Goal: Find specific page/section: Find specific page/section

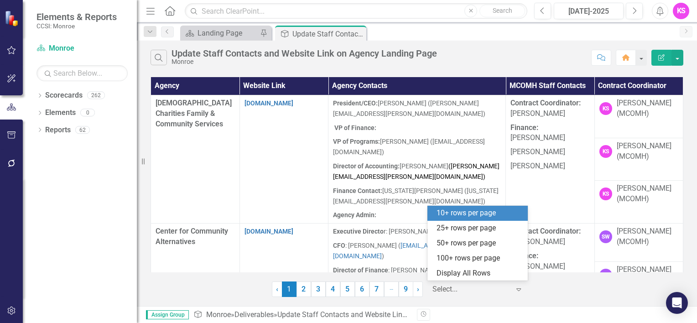
click at [517, 289] on icon at bounding box center [519, 289] width 5 height 3
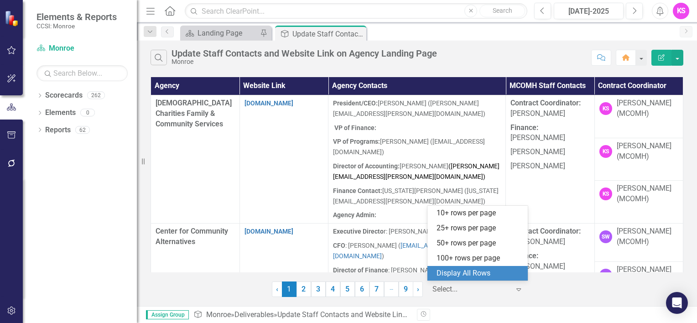
click at [486, 276] on div "Display All Rows" at bounding box center [480, 273] width 86 height 10
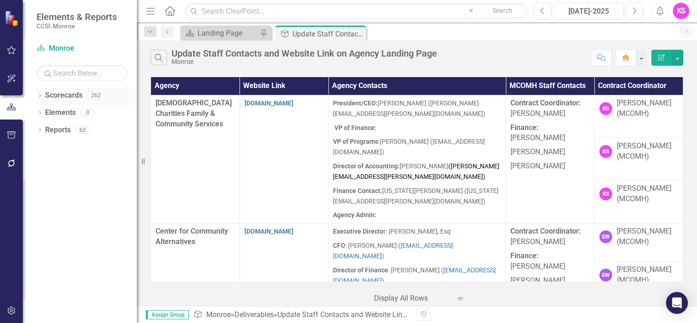
click at [40, 95] on icon "Dropdown" at bounding box center [40, 96] width 6 height 5
click at [46, 112] on icon at bounding box center [45, 112] width 2 height 5
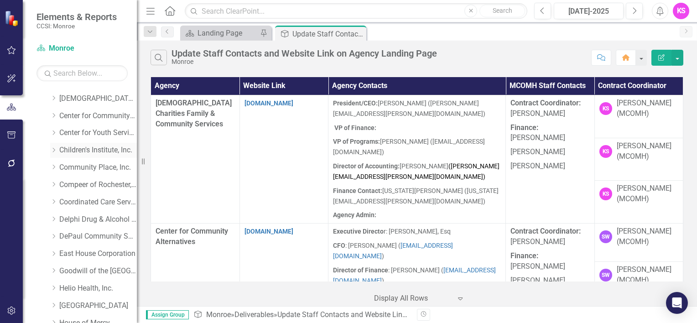
scroll to position [46, 0]
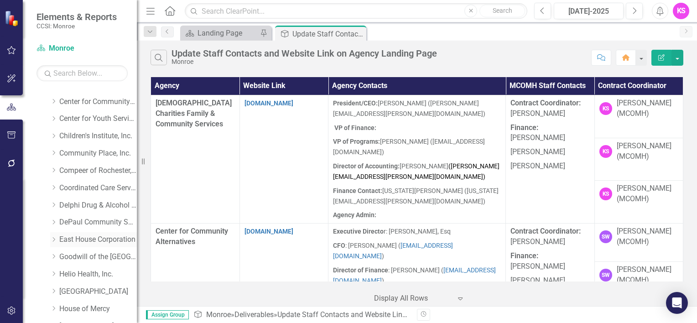
drag, startPoint x: 55, startPoint y: 241, endPoint x: 60, endPoint y: 241, distance: 5.0
click at [55, 241] on icon "Dropdown" at bounding box center [53, 239] width 7 height 5
click at [90, 237] on link "East House Corporation" at bounding box center [98, 240] width 78 height 10
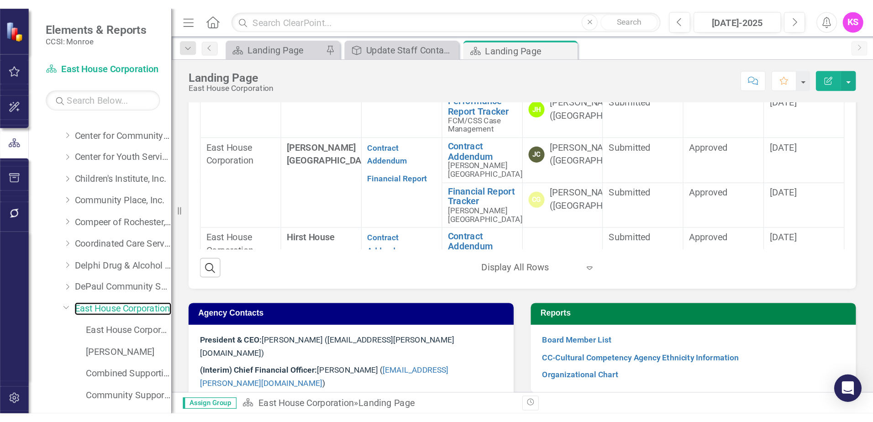
scroll to position [411, 0]
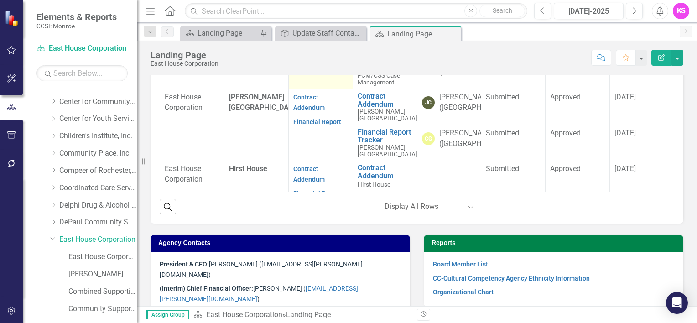
click at [312, 42] on link "Performance Report" at bounding box center [312, 33] width 38 height 18
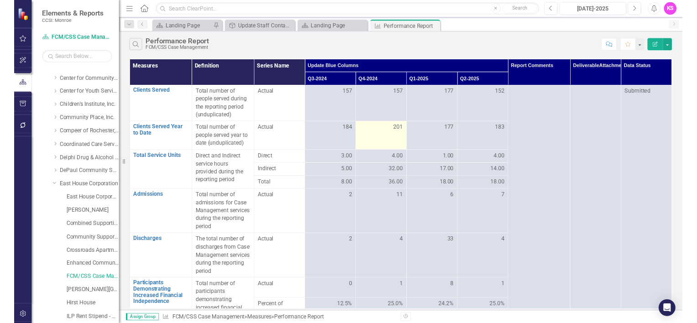
scroll to position [46, 0]
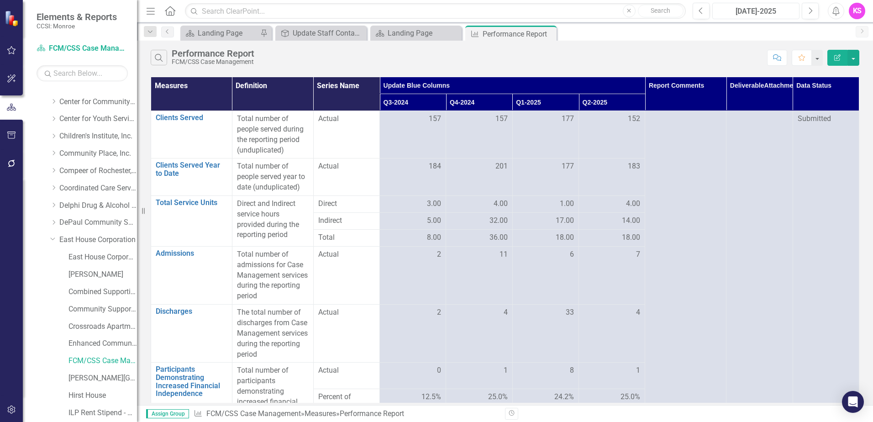
click at [697, 9] on div "[DATE]-2025" at bounding box center [755, 11] width 81 height 11
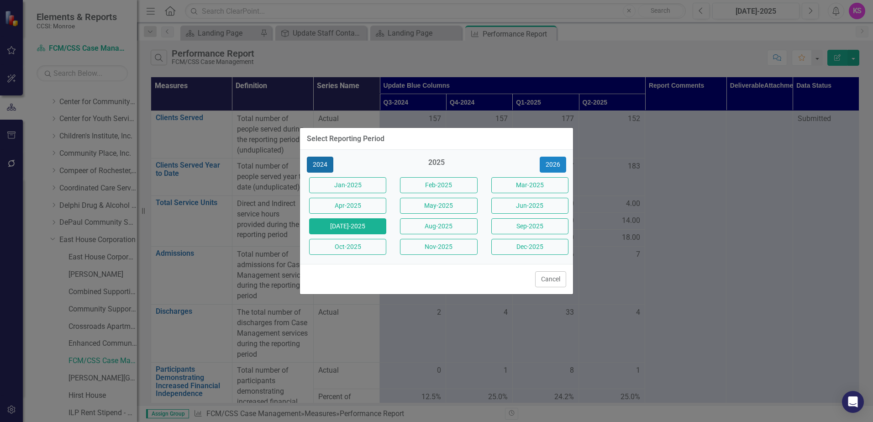
click at [324, 167] on button "2024" at bounding box center [320, 165] width 26 height 16
click at [318, 163] on button "2023" at bounding box center [320, 165] width 26 height 16
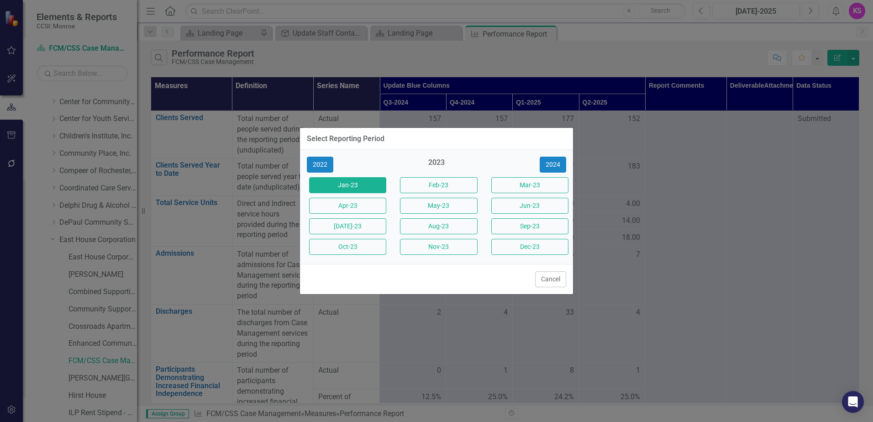
click at [330, 184] on button "Jan-23" at bounding box center [347, 185] width 77 height 16
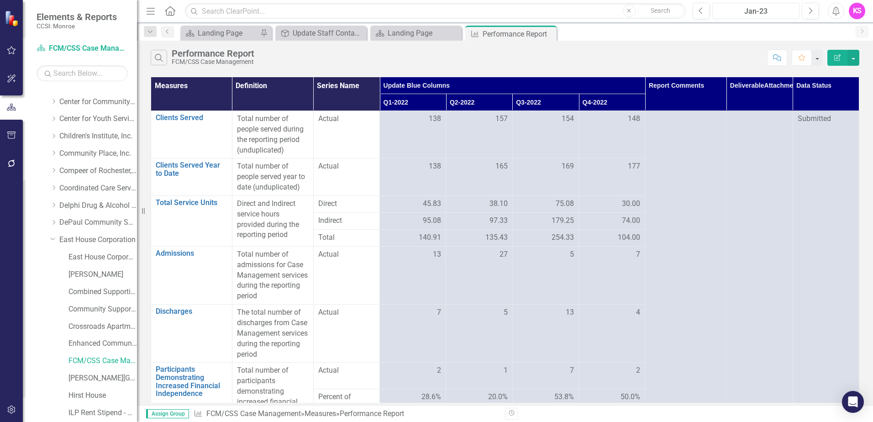
click at [697, 12] on div "Jan-23" at bounding box center [755, 11] width 81 height 11
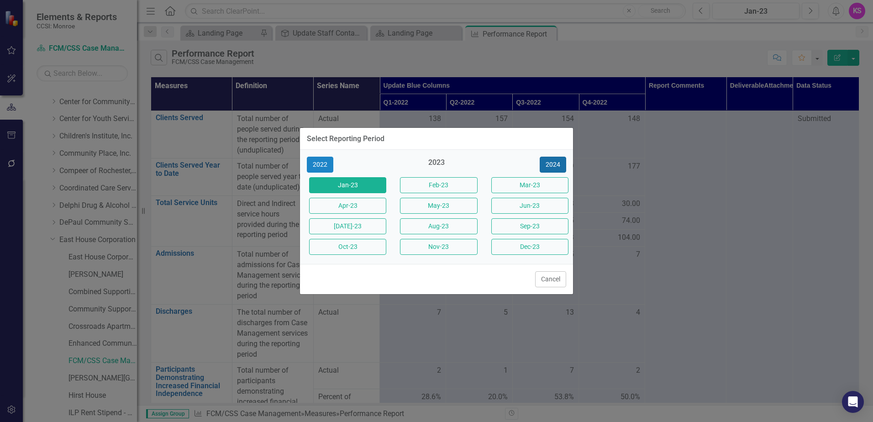
click at [554, 168] on button "2024" at bounding box center [552, 165] width 26 height 16
click at [370, 183] on button "Jan-2024" at bounding box center [347, 185] width 77 height 16
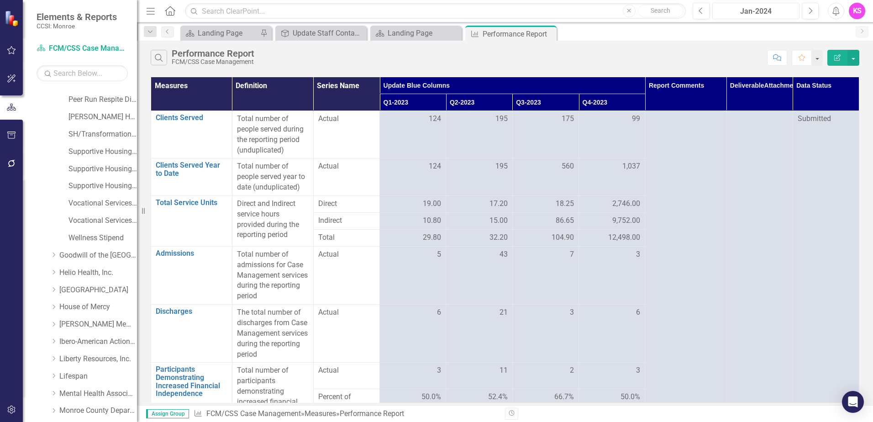
scroll to position [411, 0]
click at [56, 288] on icon "Dropdown" at bounding box center [53, 288] width 7 height 5
click at [94, 286] on link "[GEOGRAPHIC_DATA]" at bounding box center [98, 289] width 78 height 10
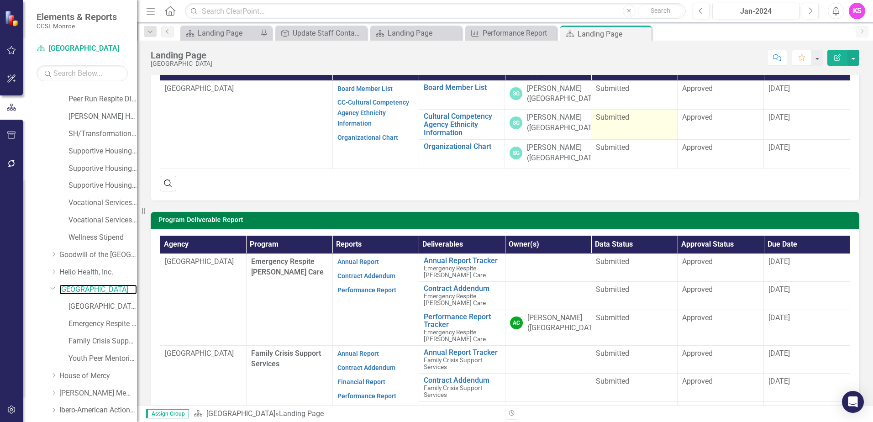
scroll to position [137, 0]
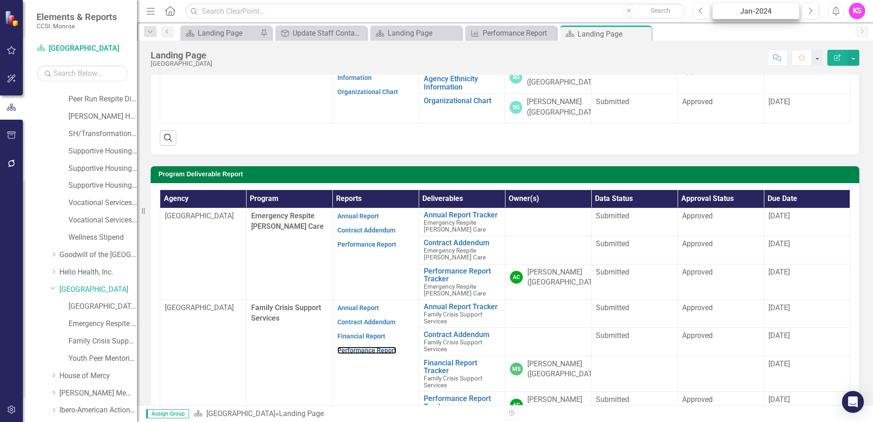
drag, startPoint x: 360, startPoint y: 350, endPoint x: 721, endPoint y: 4, distance: 500.6
click at [360, 323] on link "Performance Report" at bounding box center [366, 349] width 59 height 7
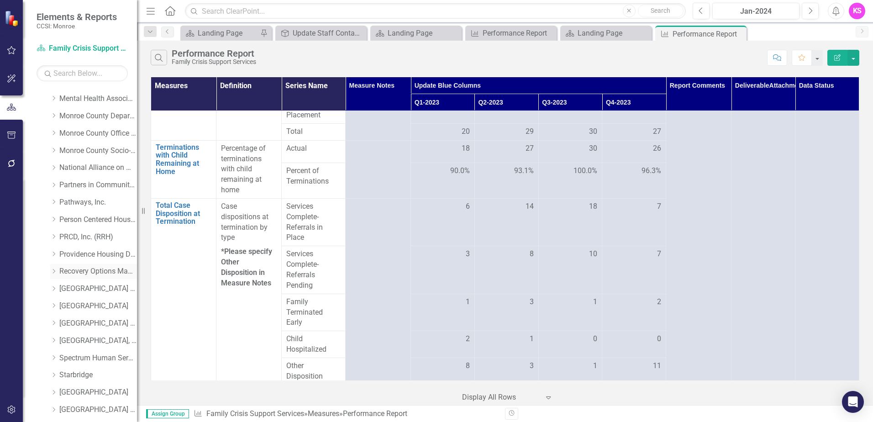
scroll to position [776, 0]
click at [56, 270] on icon "Dropdown" at bounding box center [53, 269] width 7 height 5
click at [89, 269] on link "Recovery Options Made Easy" at bounding box center [98, 269] width 78 height 10
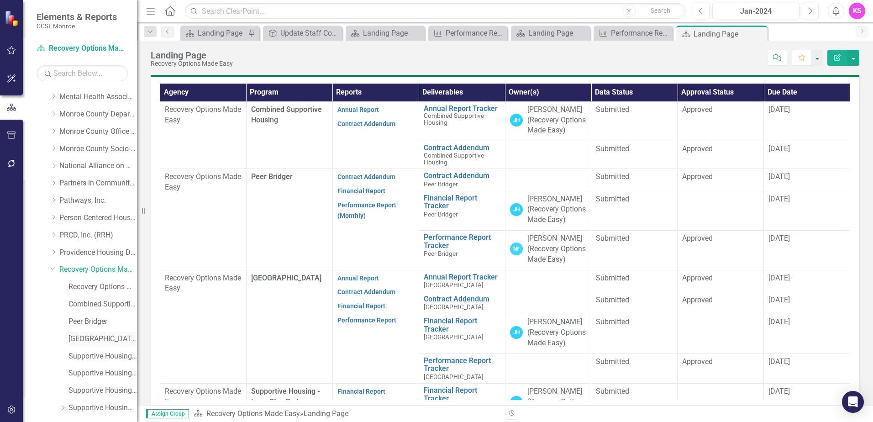
click at [82, 323] on link "[GEOGRAPHIC_DATA]" at bounding box center [102, 339] width 68 height 10
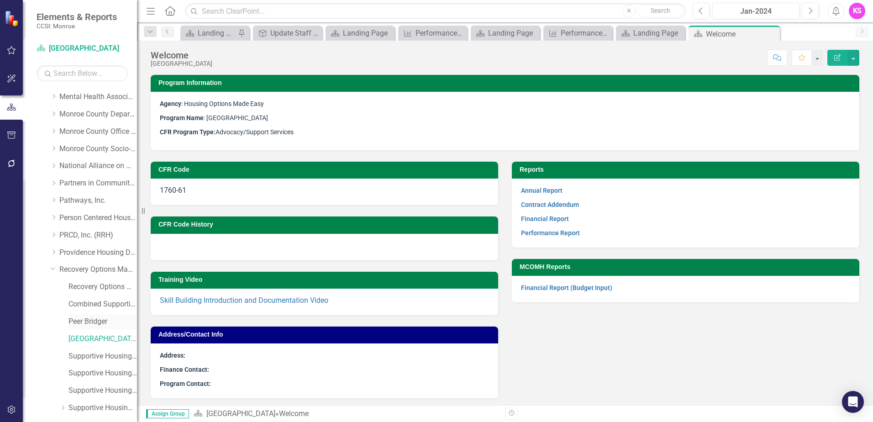
click at [93, 323] on link "Peer Bridger" at bounding box center [102, 321] width 68 height 10
